Goal: Transaction & Acquisition: Purchase product/service

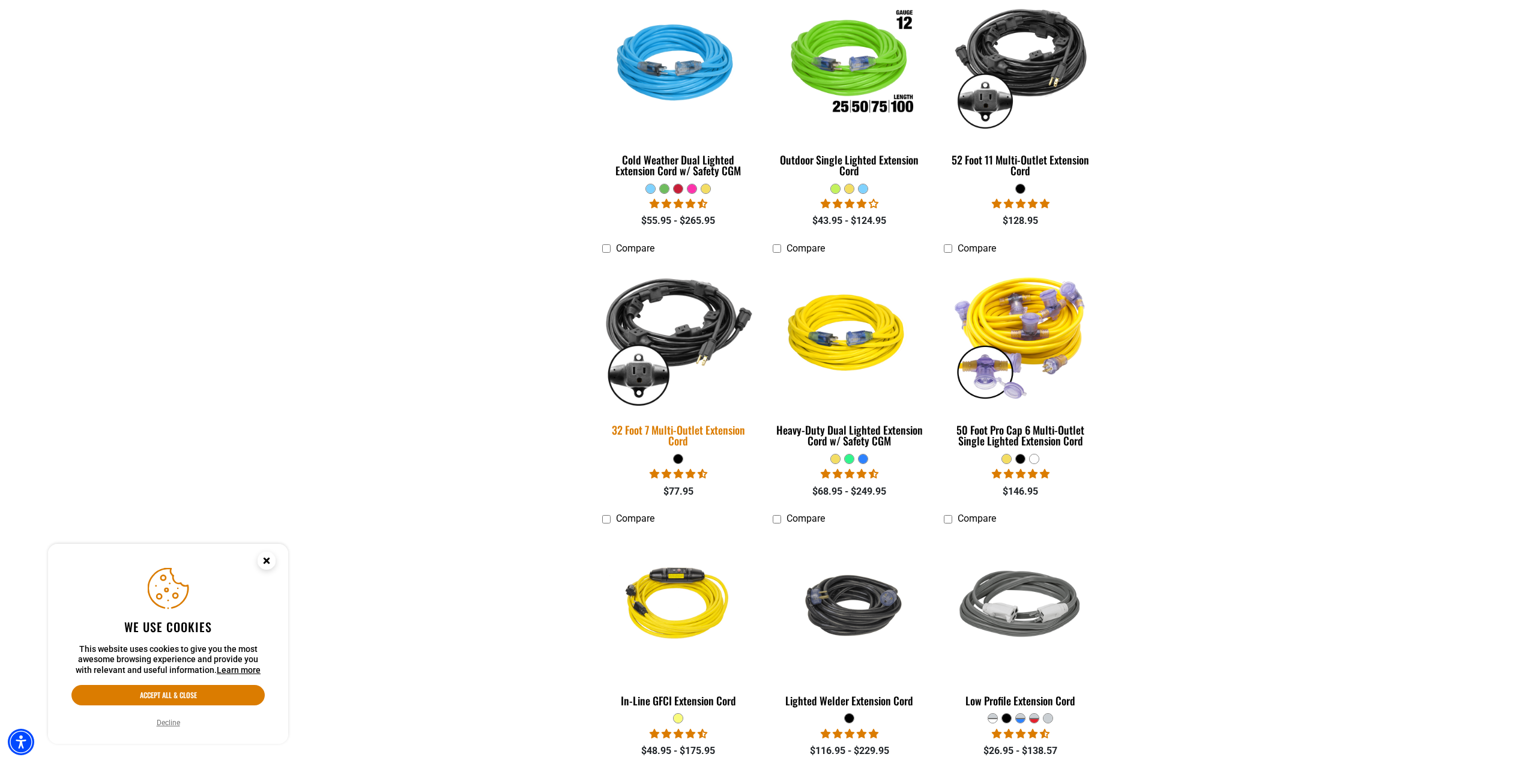
scroll to position [1020, 0]
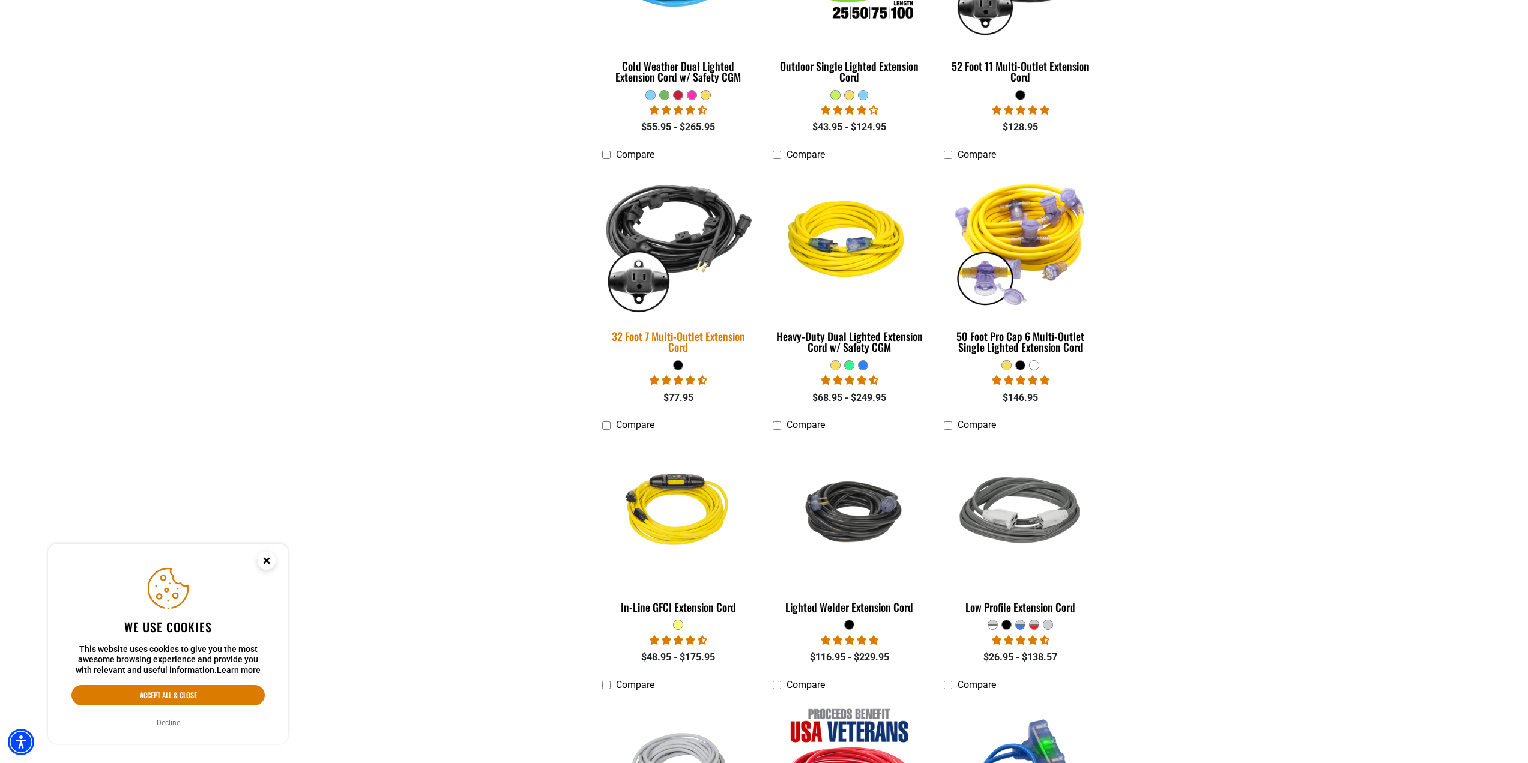
click at [695, 257] on img at bounding box center [678, 241] width 168 height 154
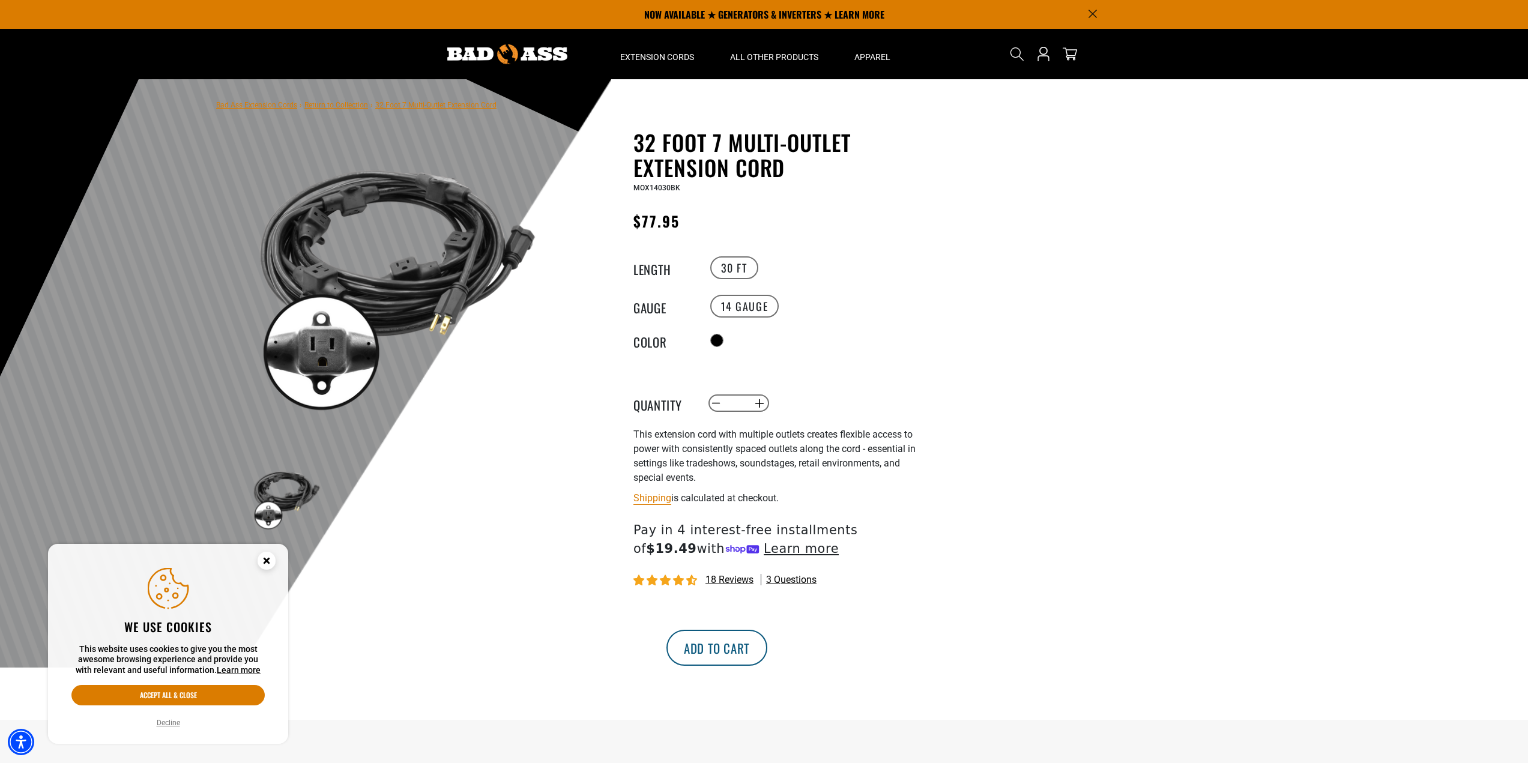
click at [767, 662] on button "Add to cart" at bounding box center [716, 648] width 101 height 36
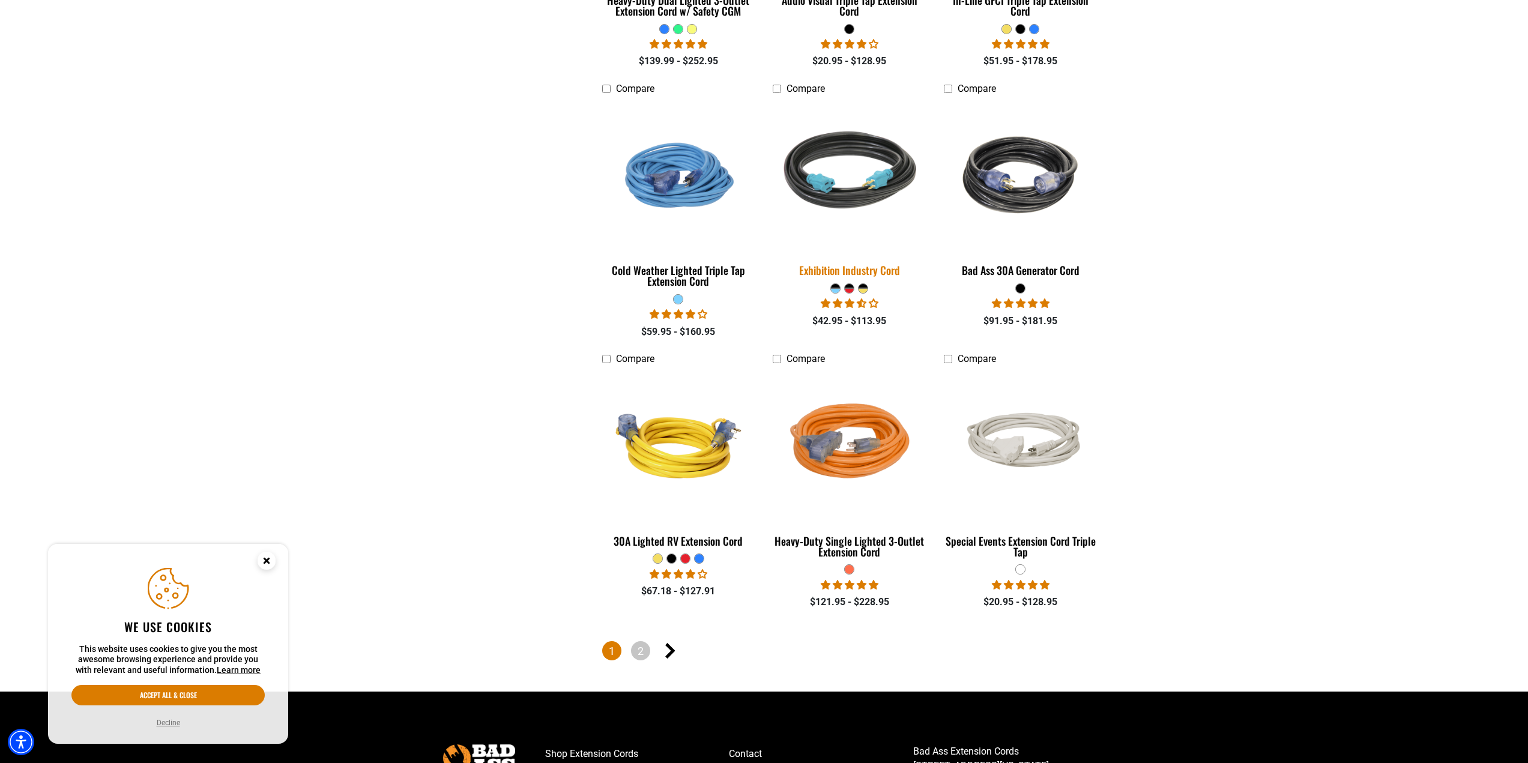
scroll to position [2641, 0]
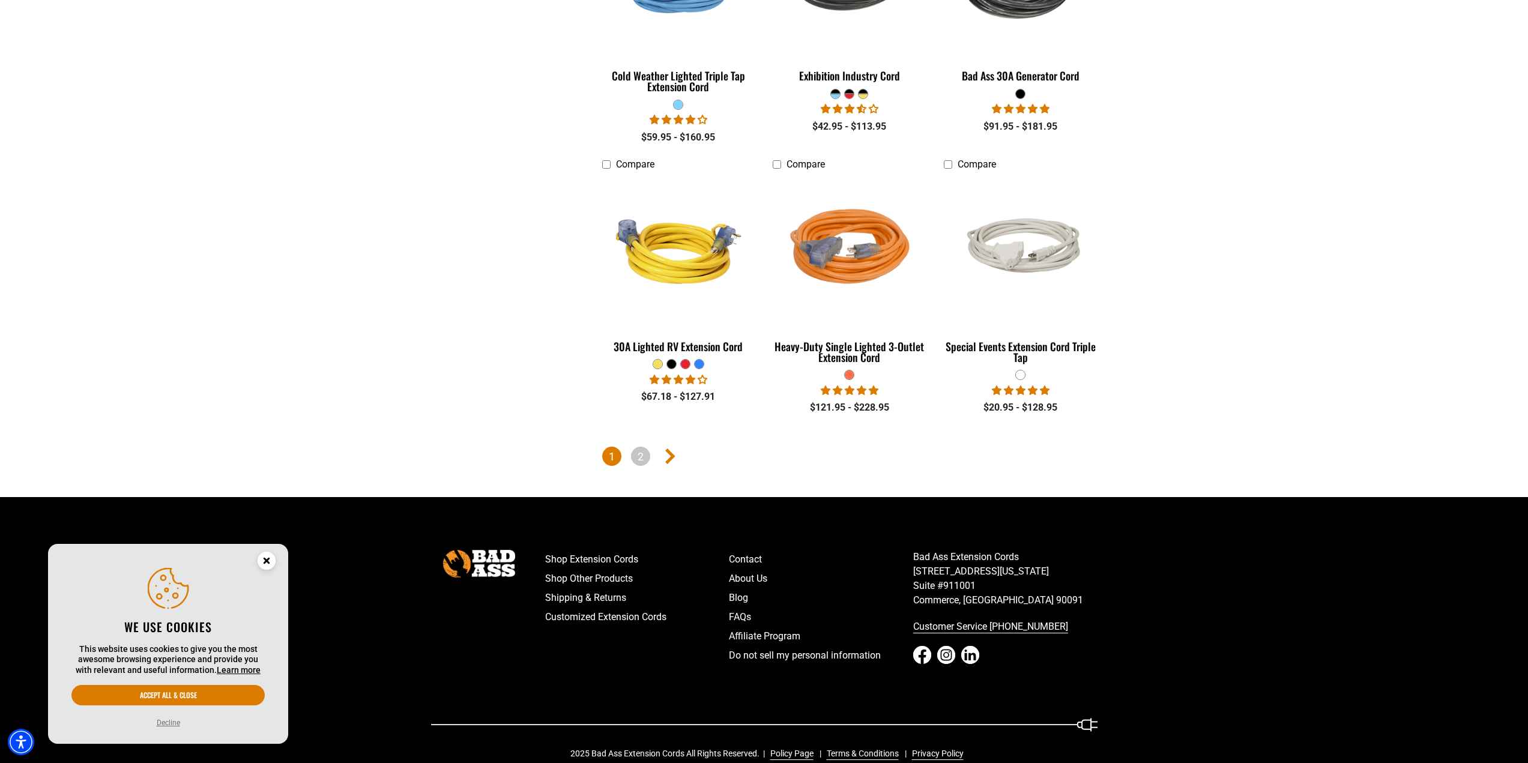
click at [669, 448] on icon "Next page" at bounding box center [670, 456] width 10 height 16
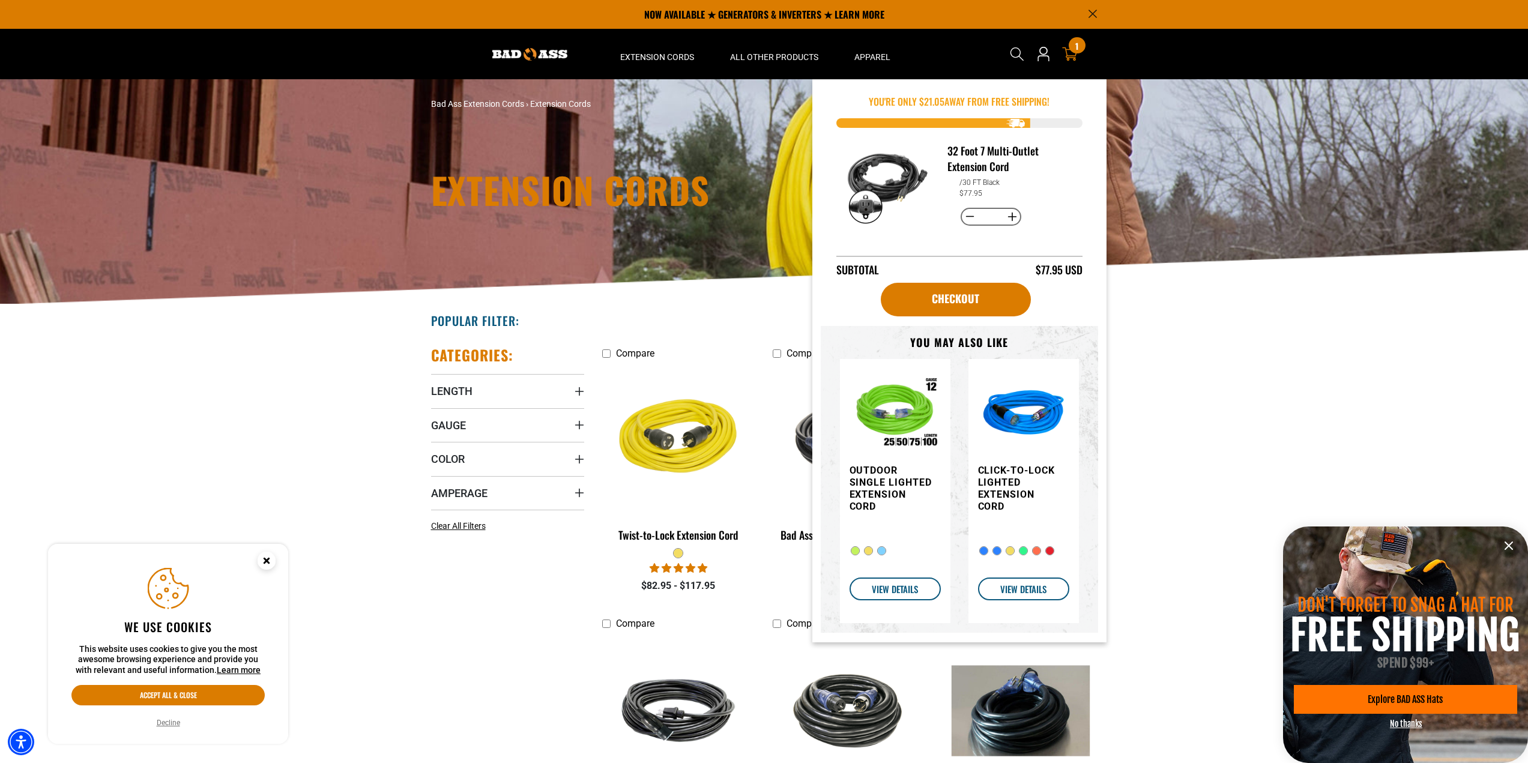
drag, startPoint x: 1083, startPoint y: 56, endPoint x: 1071, endPoint y: 52, distance: 12.2
click at [1071, 52] on icon at bounding box center [1070, 54] width 16 height 16
